Goal: Task Accomplishment & Management: Use online tool/utility

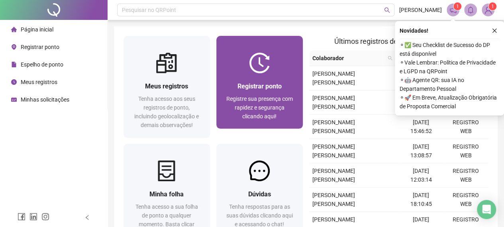
click at [247, 82] on span "Registrar ponto" at bounding box center [259, 86] width 44 height 8
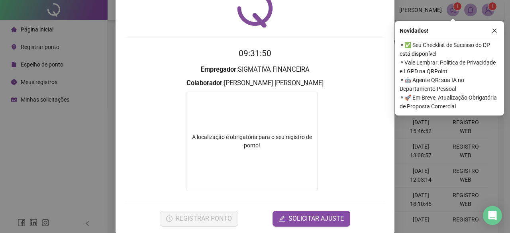
scroll to position [49, 0]
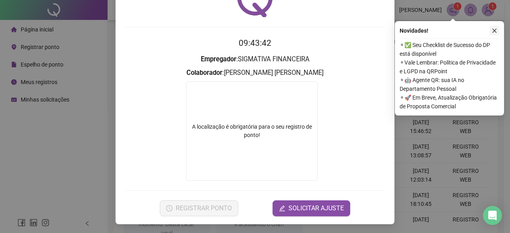
click at [497, 29] on icon "close" at bounding box center [495, 31] width 6 height 6
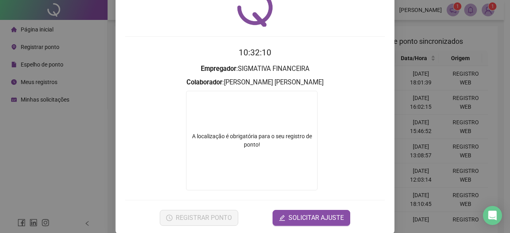
scroll to position [0, 0]
